Goal: Task Accomplishment & Management: Use online tool/utility

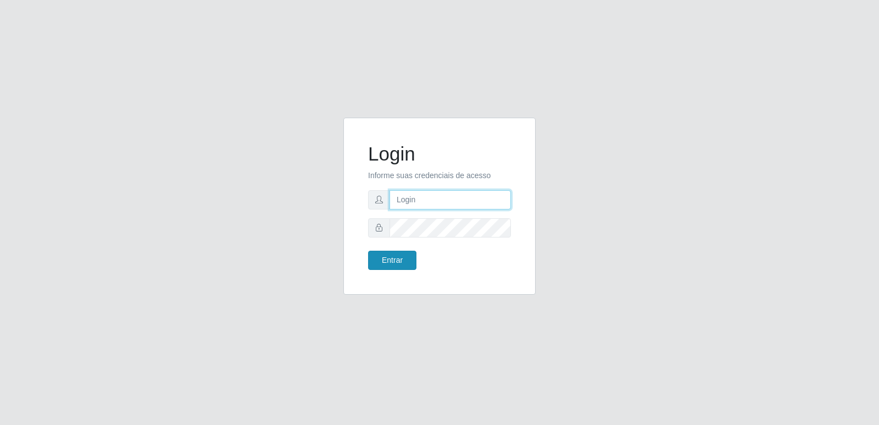
type input "[PERSON_NAME][EMAIL_ADDRESS][DOMAIN_NAME]"
click at [384, 259] on button "Entrar" at bounding box center [392, 259] width 48 height 19
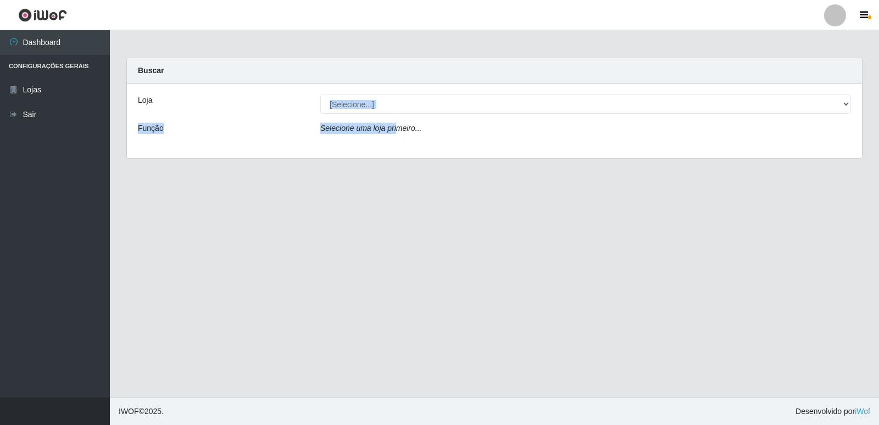
click at [394, 112] on div "Loja [Selecione...] Hiper Queiroz - [GEOGRAPHIC_DATA] Queiroz [GEOGRAPHIC_DATA]…" at bounding box center [494, 120] width 735 height 75
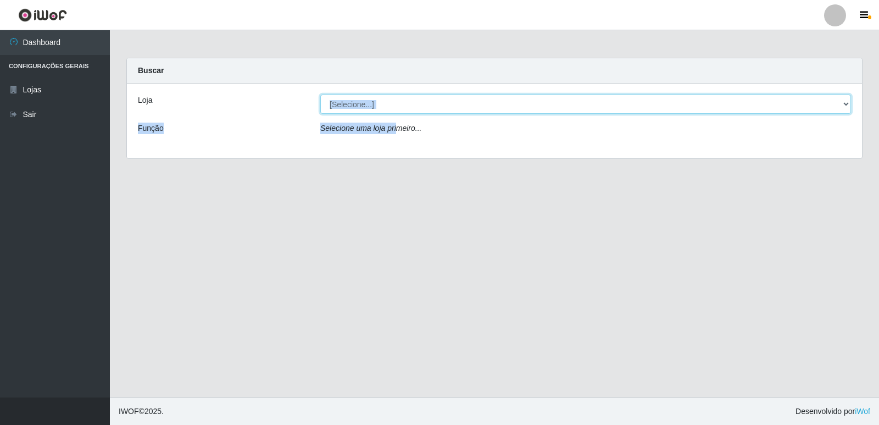
click at [401, 107] on select "[Selecione...] Hiper Queiroz - [GEOGRAPHIC_DATA] [GEOGRAPHIC_DATA] [GEOGRAPHIC_…" at bounding box center [585, 103] width 531 height 19
select select "516"
click at [320, 94] on select "[Selecione...] Hiper Queiroz - [GEOGRAPHIC_DATA] [GEOGRAPHIC_DATA] [GEOGRAPHIC_…" at bounding box center [585, 103] width 531 height 19
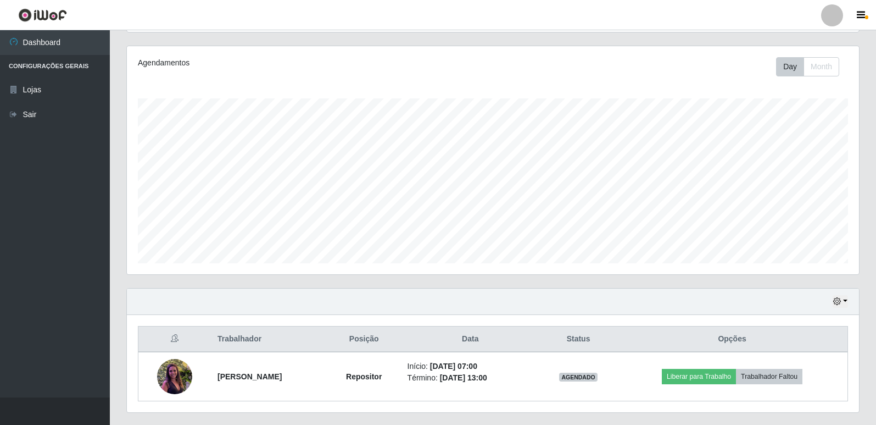
scroll to position [158, 0]
